Goal: Transaction & Acquisition: Download file/media

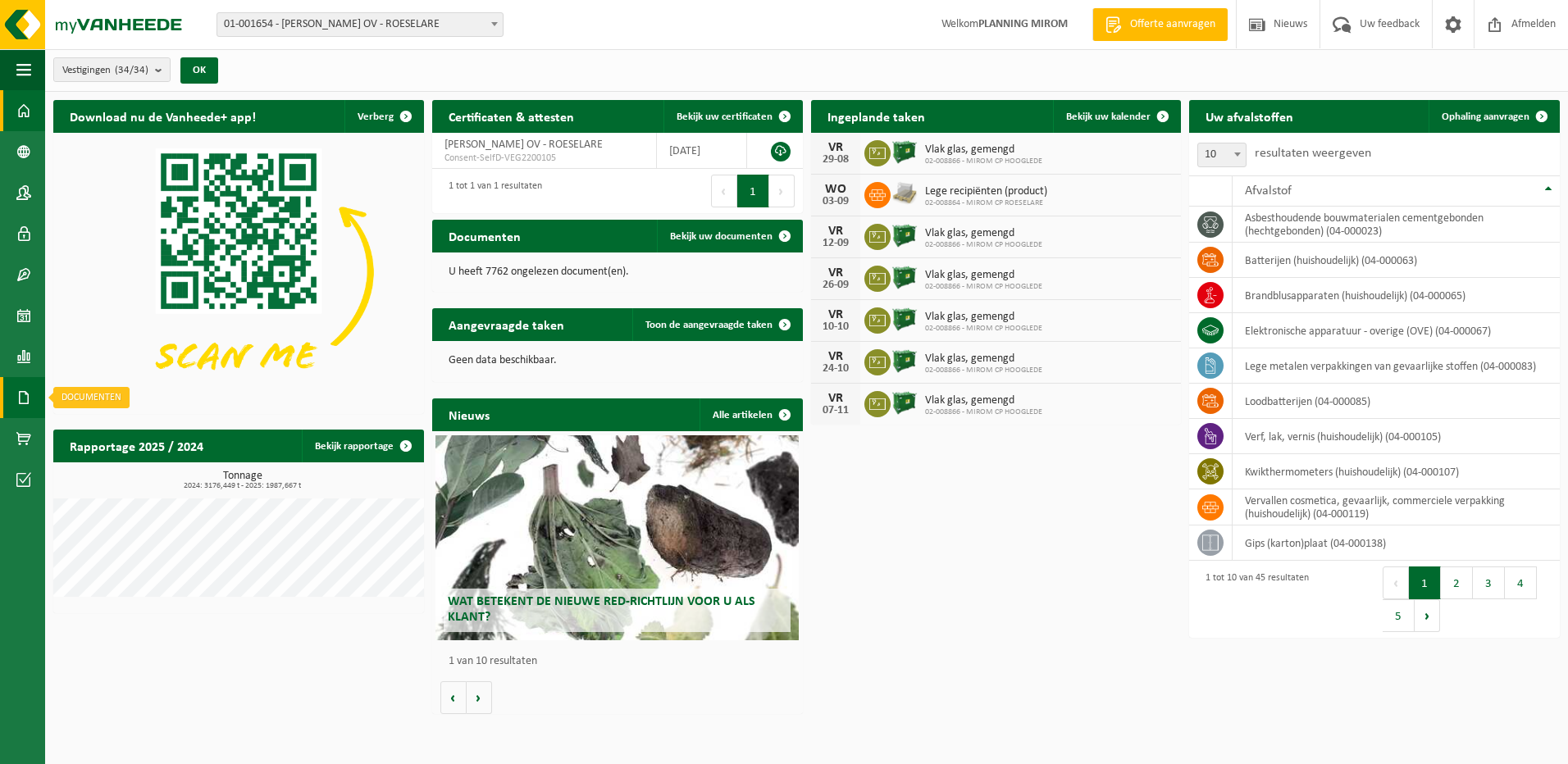
click at [23, 405] on span at bounding box center [23, 398] width 15 height 41
click at [127, 432] on span "Documenten" at bounding box center [125, 432] width 61 height 31
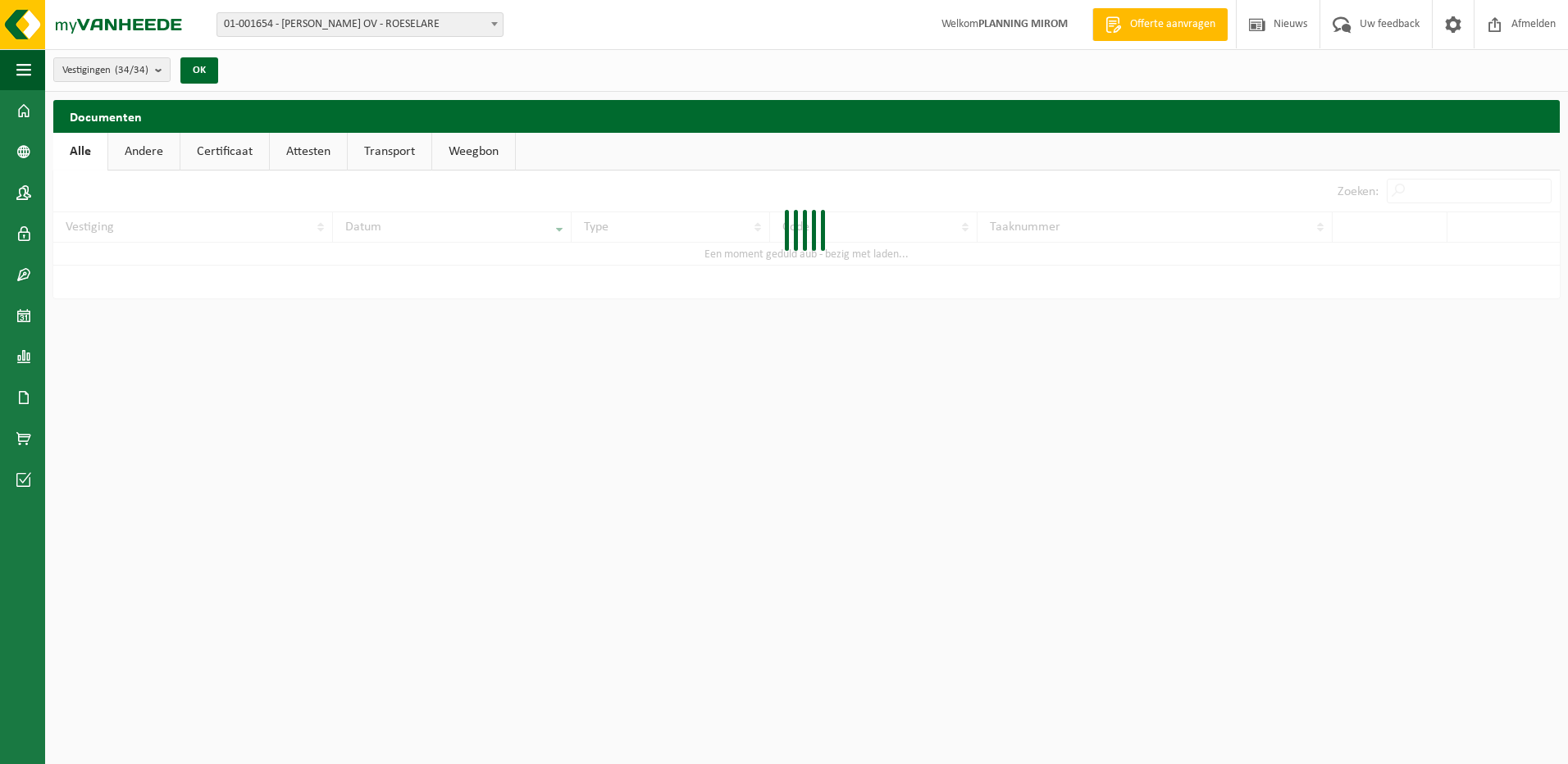
click at [459, 156] on link "Weegbon" at bounding box center [473, 151] width 83 height 38
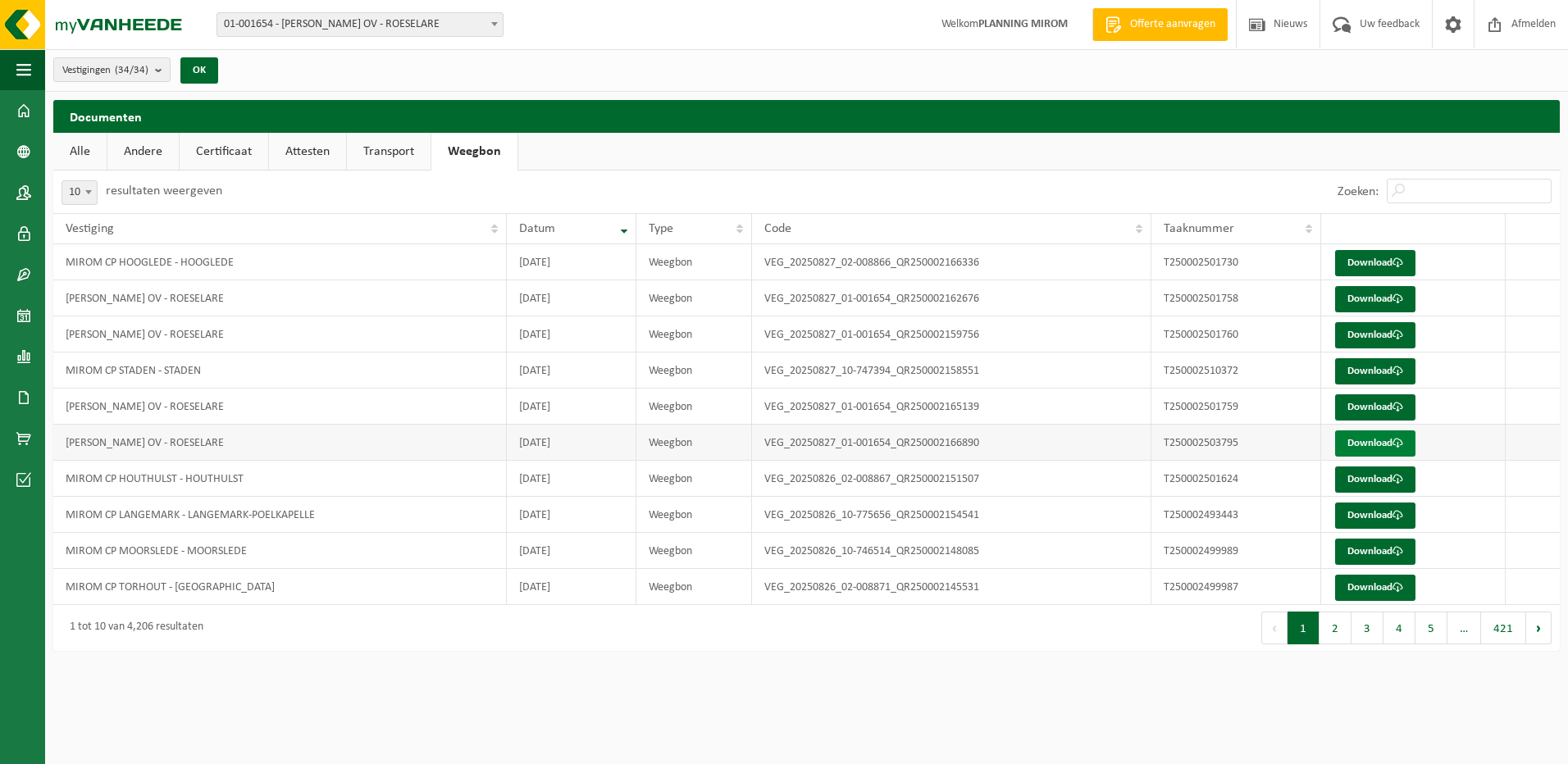
click at [1381, 451] on link "Download" at bounding box center [1376, 443] width 81 height 26
